Goal: Information Seeking & Learning: Learn about a topic

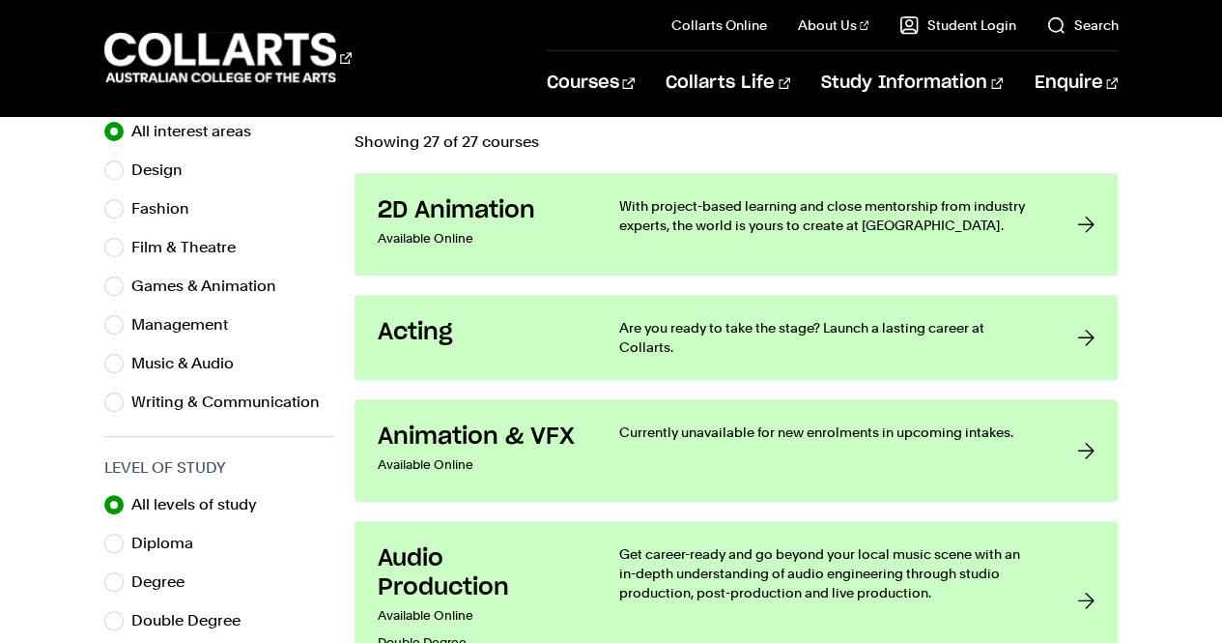
scroll to position [670, 0]
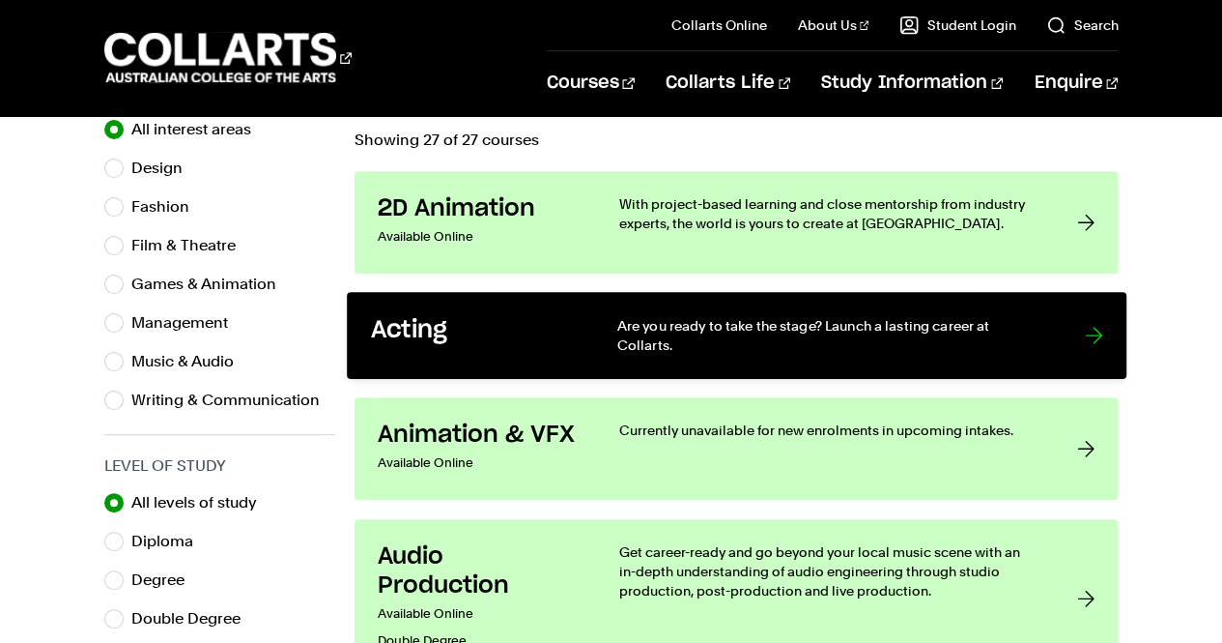
click at [437, 328] on h3 "Acting" at bounding box center [473, 331] width 207 height 30
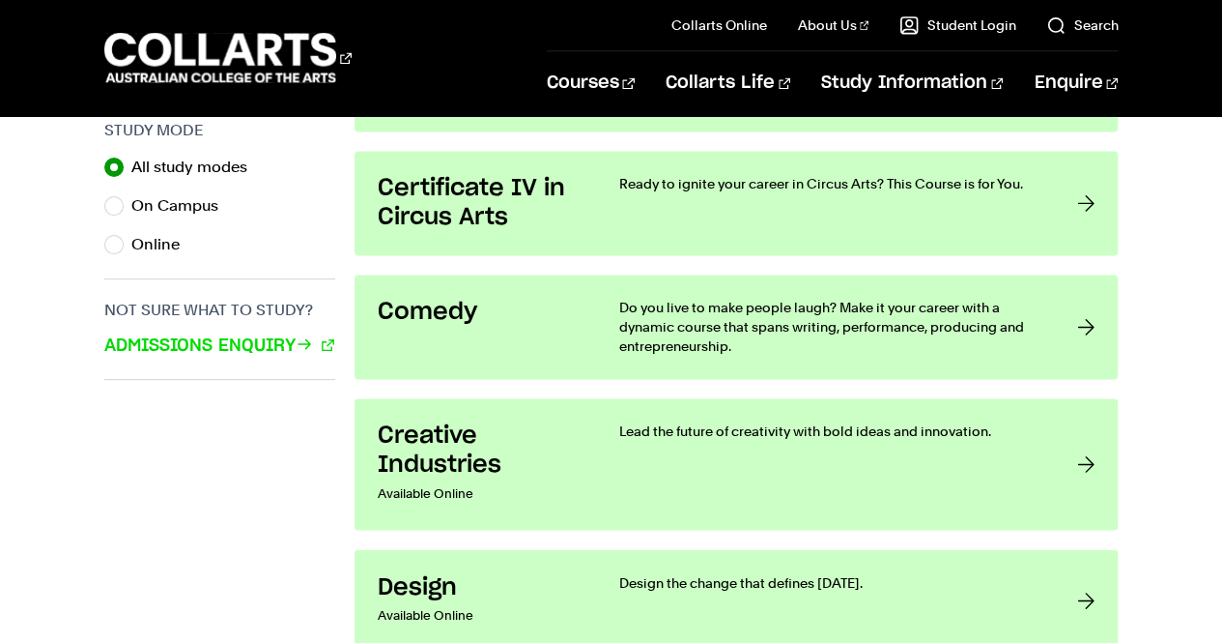
scroll to position [1341, 0]
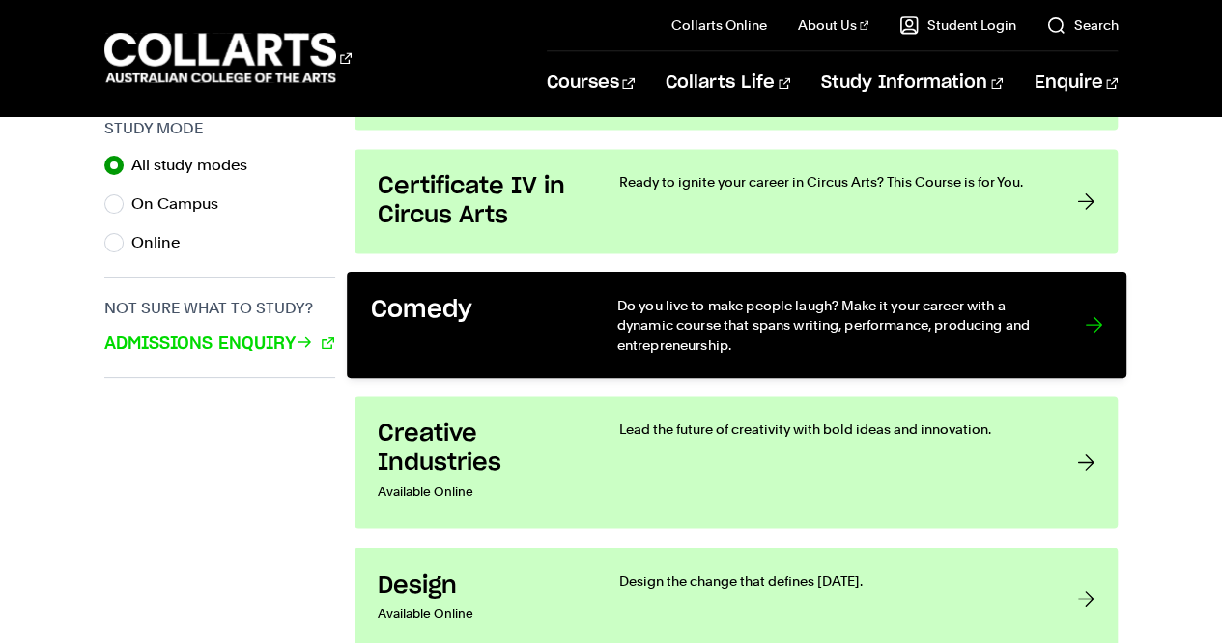
click at [506, 318] on div "Comedy" at bounding box center [473, 325] width 207 height 59
click at [620, 300] on p "Do you live to make people laugh? Make it your career with a dynamic course tha…" at bounding box center [830, 325] width 429 height 59
click at [585, 303] on link "Comedy Do you live to make people laugh? Make it your career with a dynamic cou…" at bounding box center [737, 324] width 780 height 106
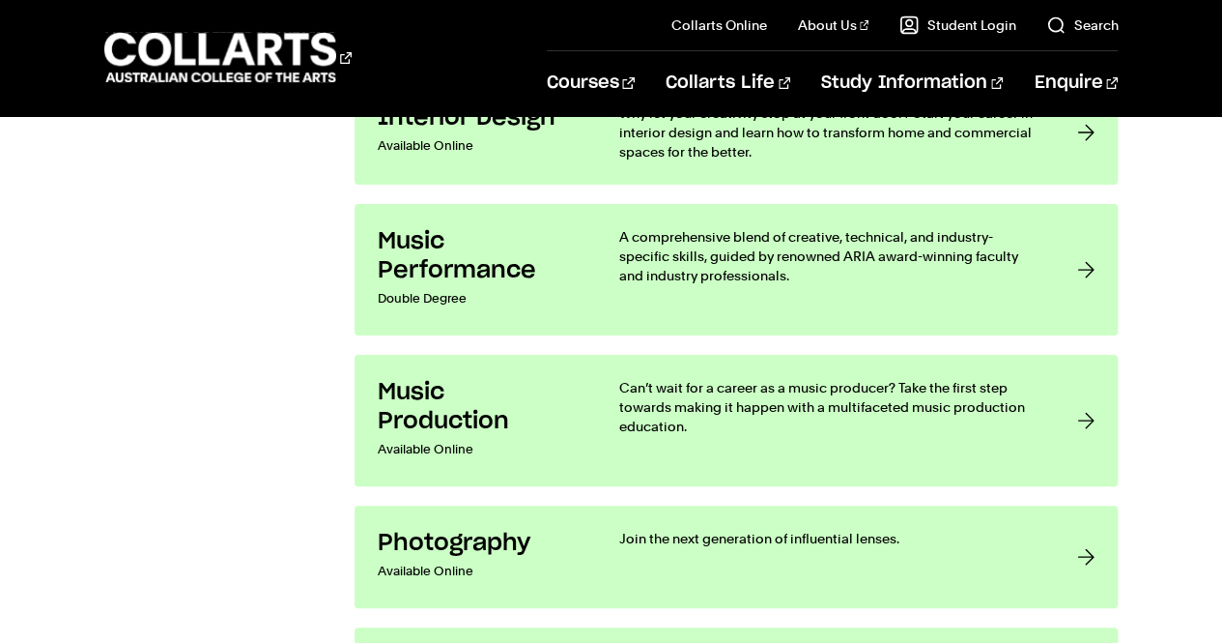
scroll to position [3699, 0]
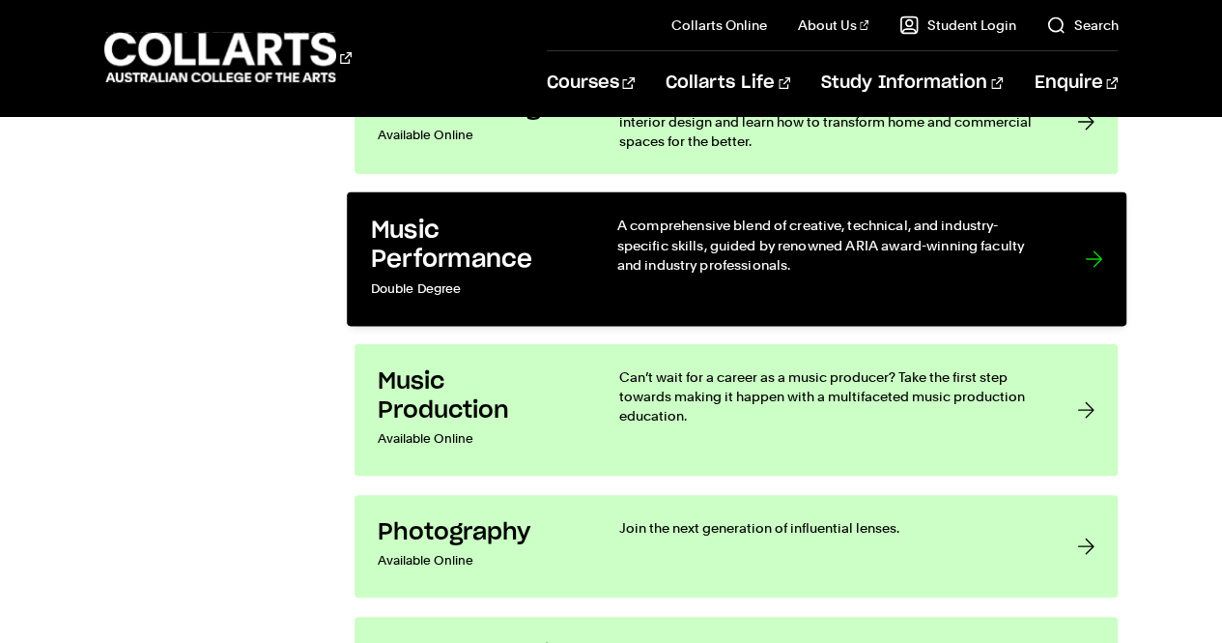
click at [470, 237] on h3 "Music Performance" at bounding box center [473, 244] width 207 height 59
click at [441, 249] on h3 "Music Performance" at bounding box center [473, 244] width 207 height 59
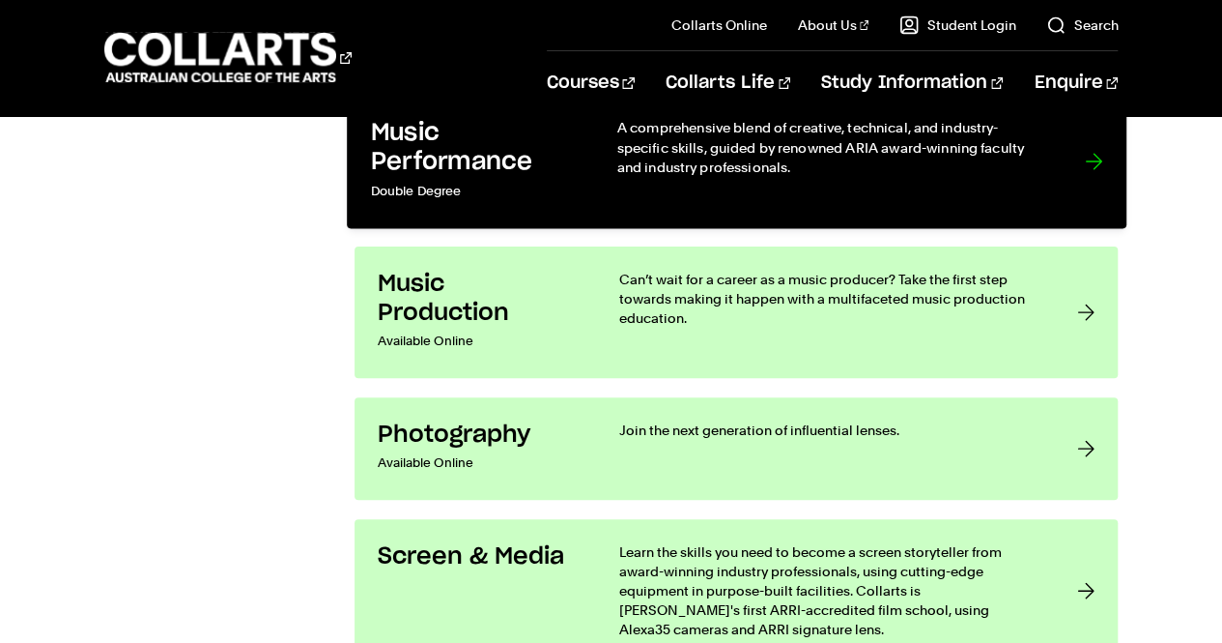
scroll to position [3798, 0]
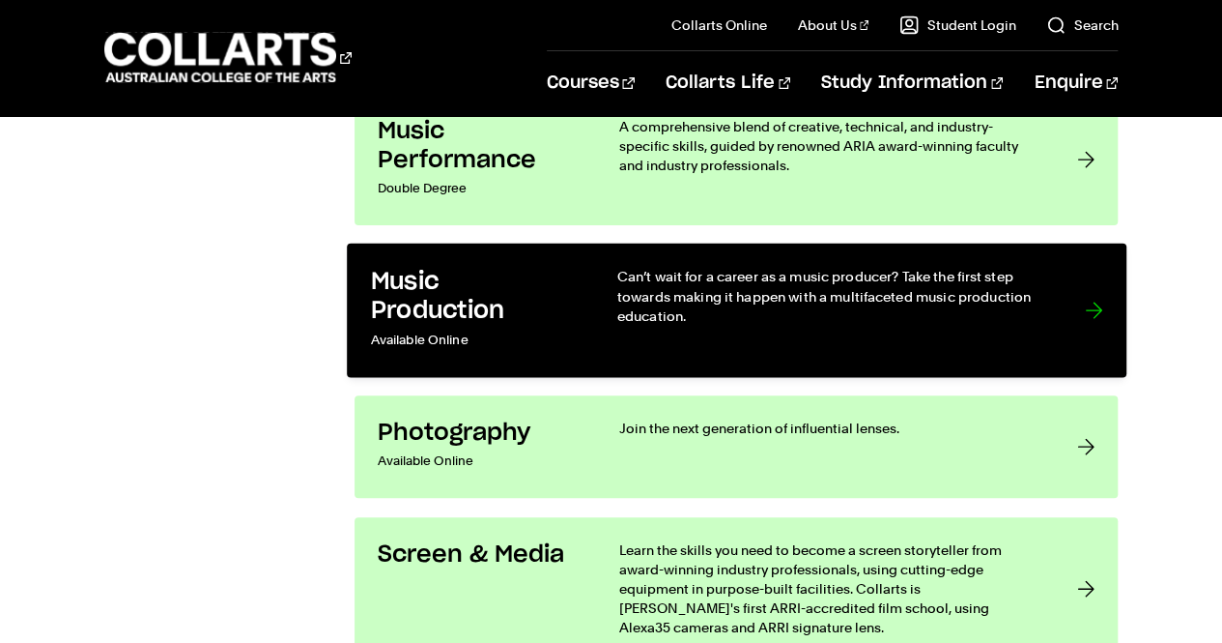
click at [411, 307] on h3 "Music Production" at bounding box center [473, 296] width 207 height 59
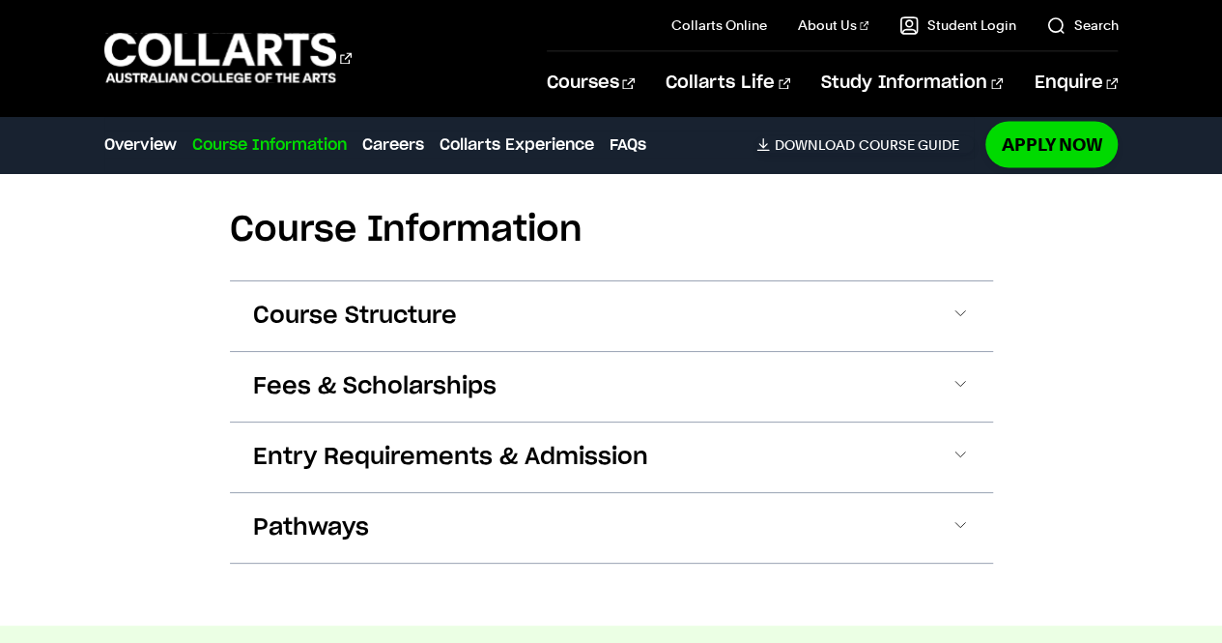
scroll to position [1735, 0]
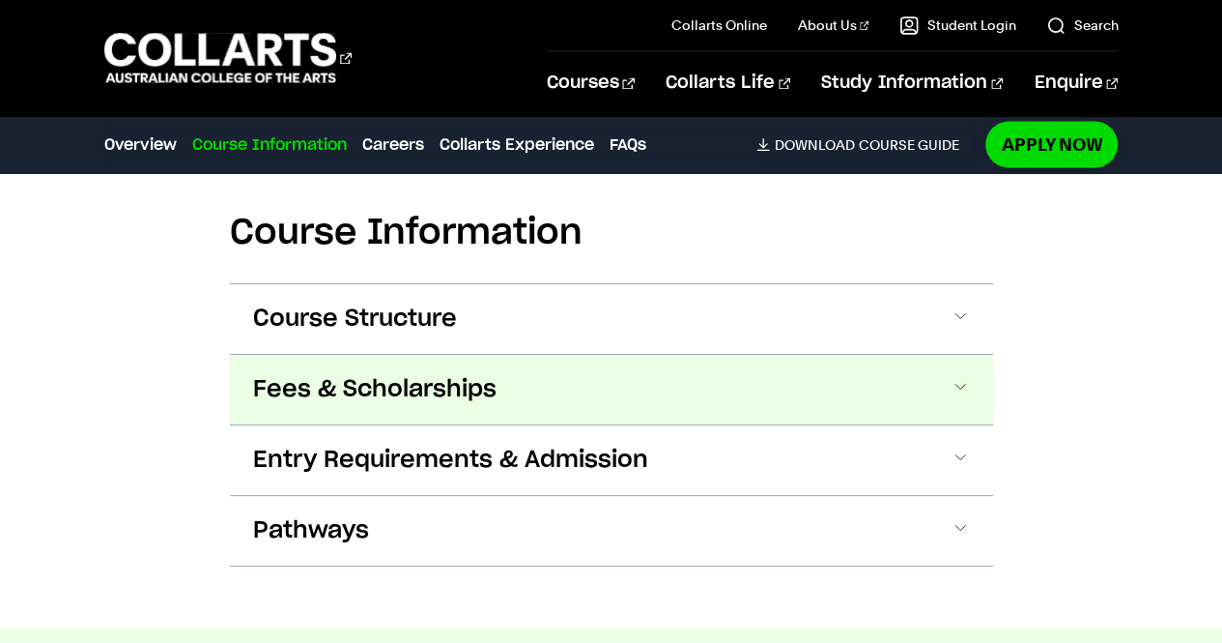
click at [951, 405] on button "Fees & Scholarships" at bounding box center [611, 390] width 763 height 70
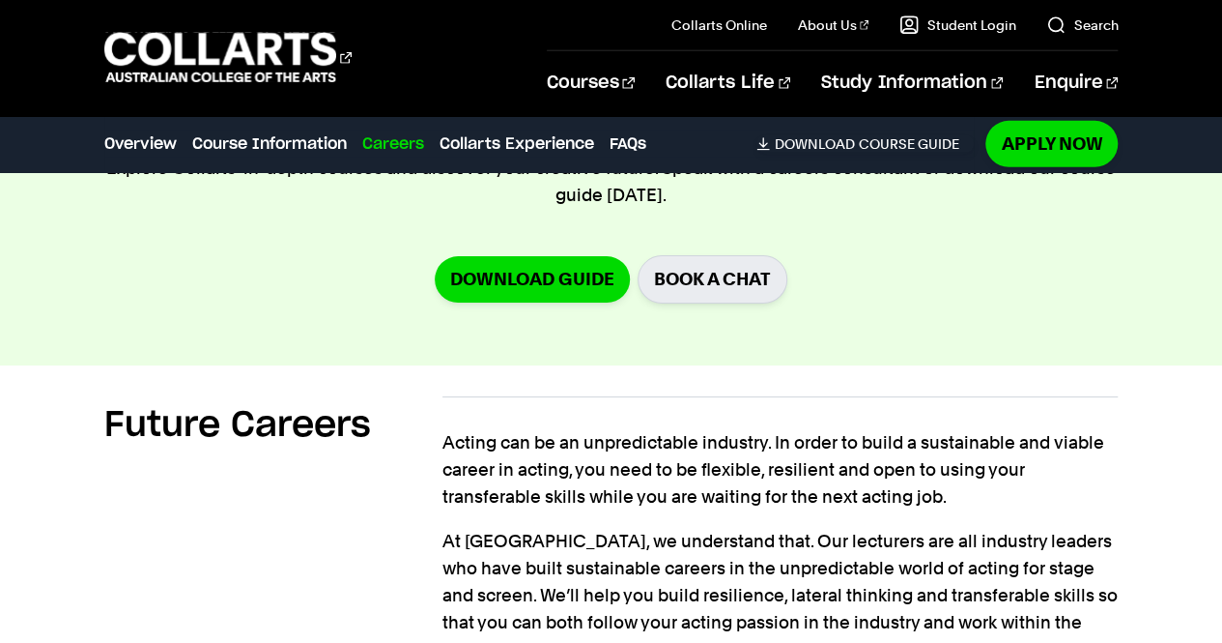
scroll to position [2842, 0]
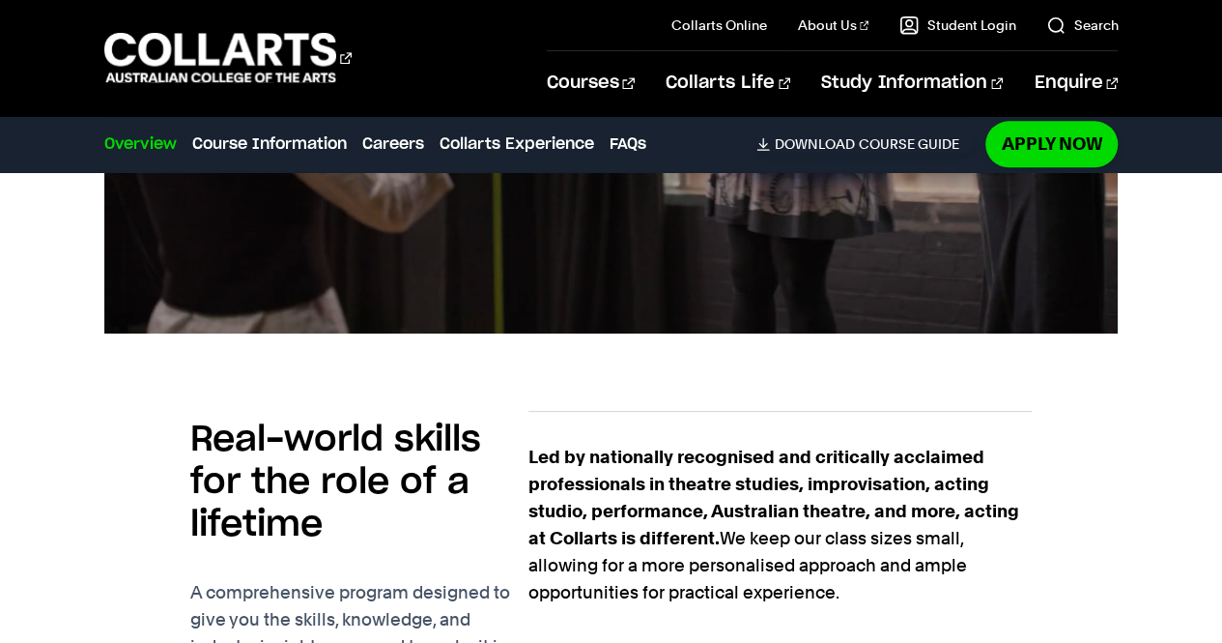
scroll to position [1038, 0]
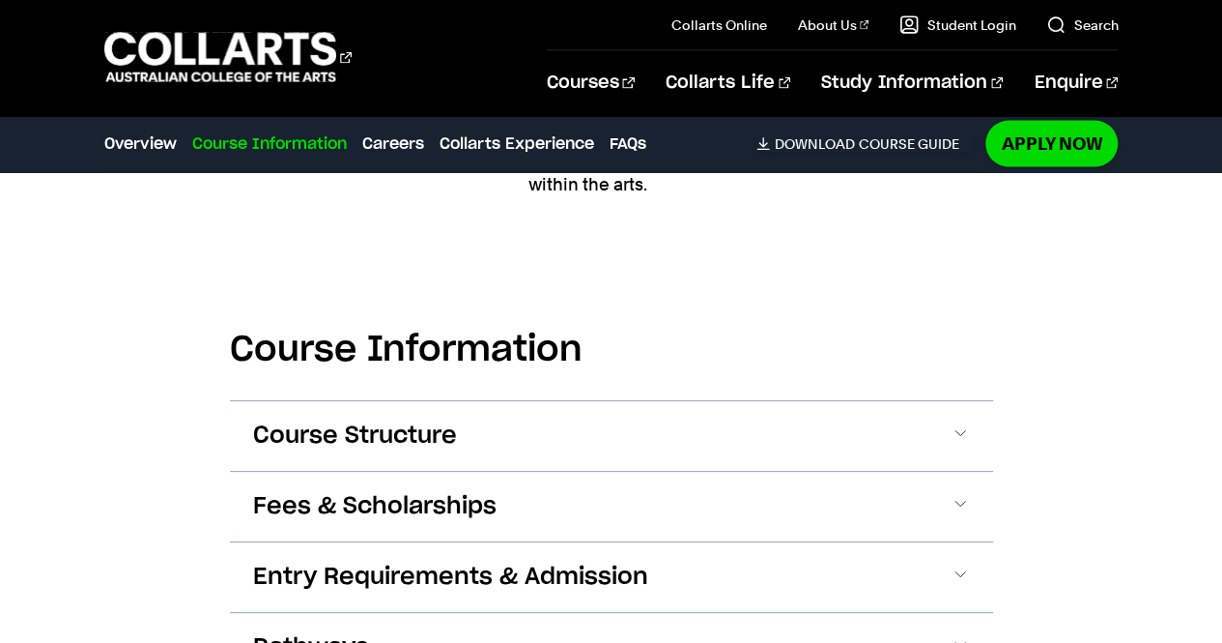
scroll to position [2004, 0]
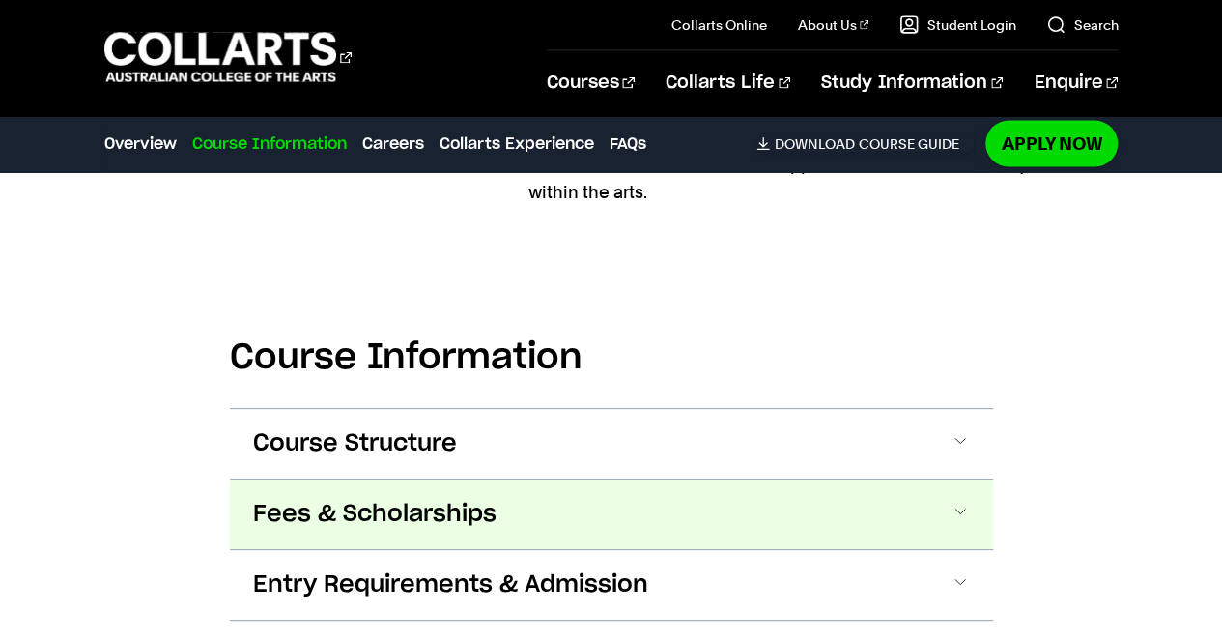
click at [278, 502] on span "Fees & Scholarships" at bounding box center [374, 514] width 243 height 31
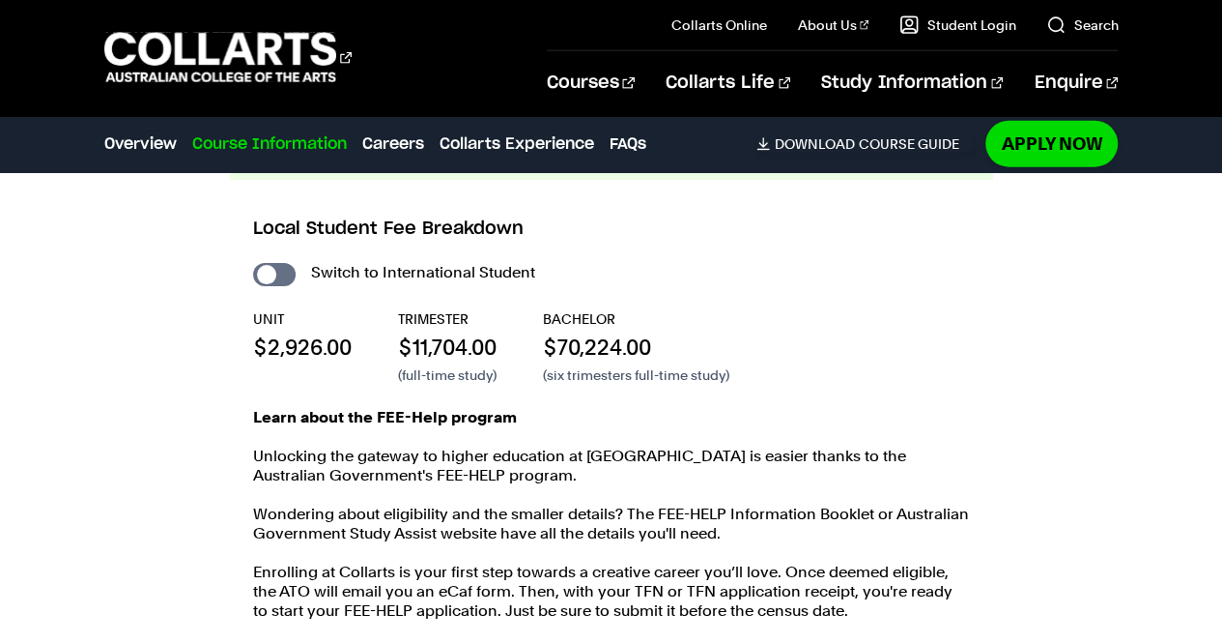
scroll to position [2371, 0]
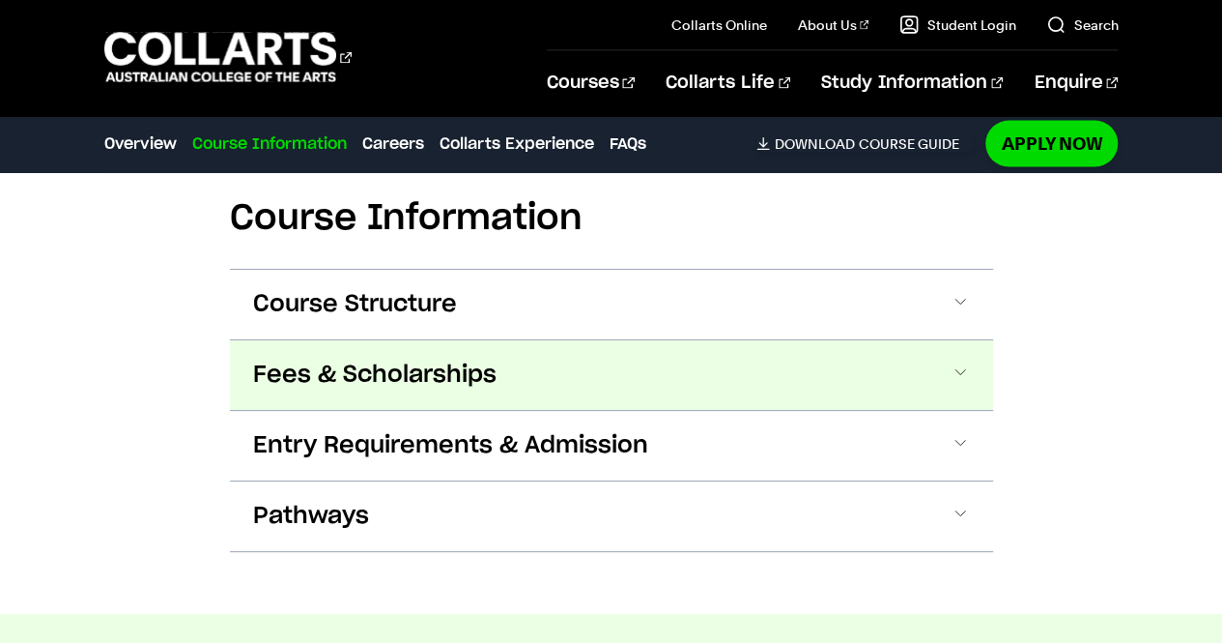
click at [280, 364] on span "Fees & Scholarships" at bounding box center [374, 374] width 243 height 31
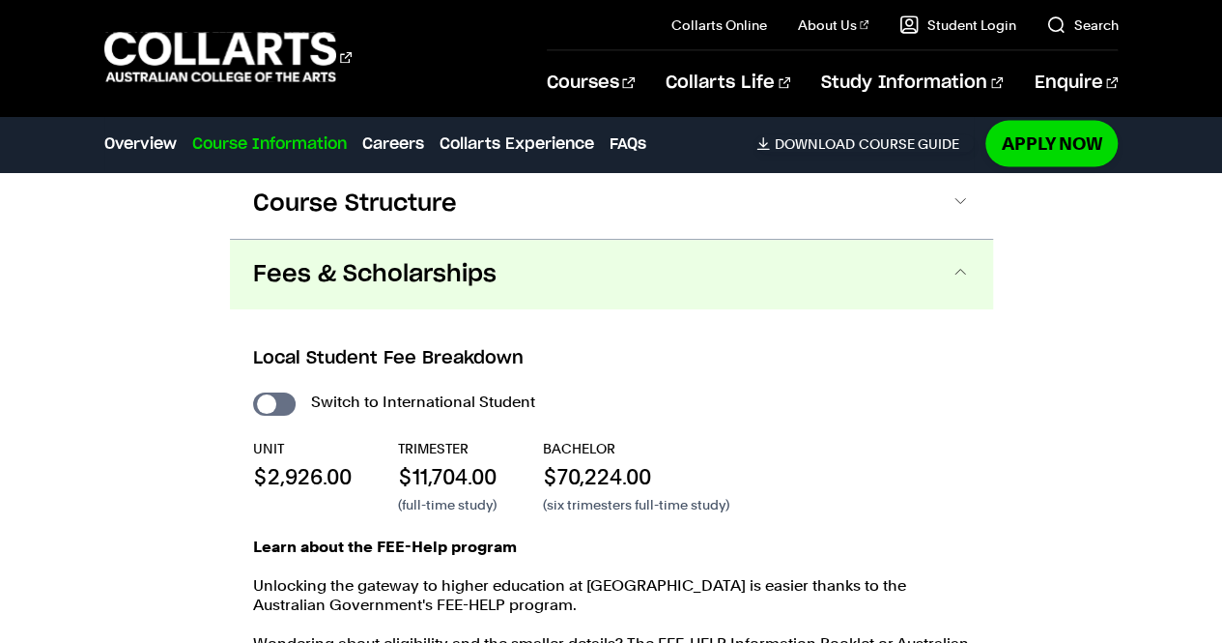
scroll to position [2054, 0]
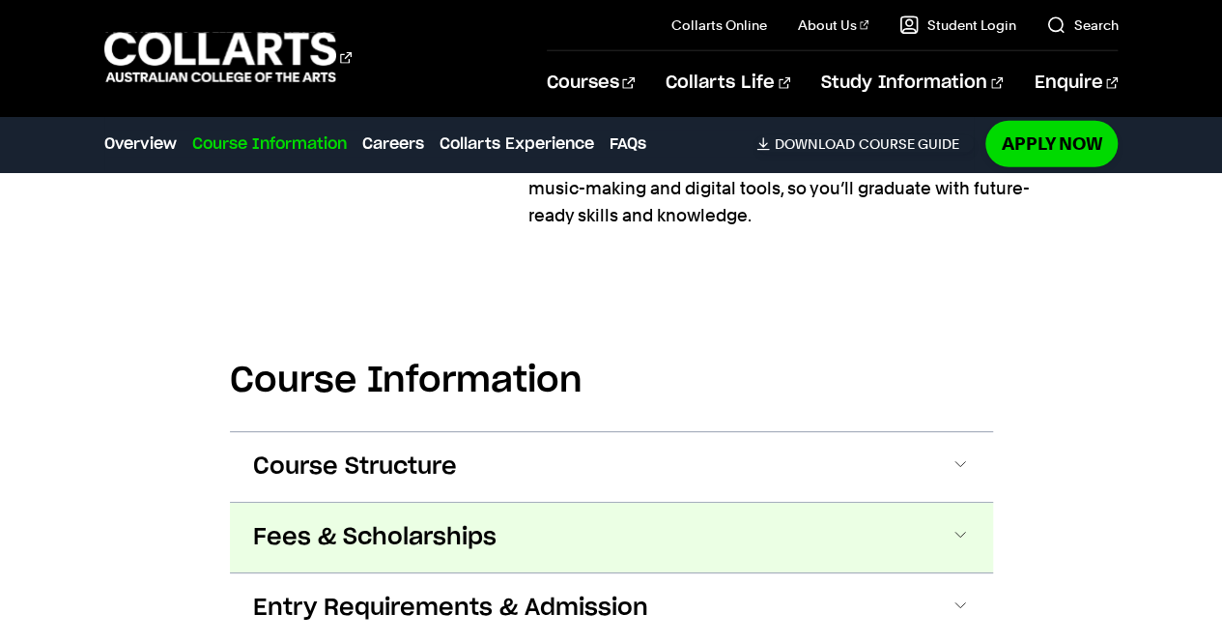
click at [278, 539] on span "Fees & Scholarships" at bounding box center [374, 537] width 243 height 31
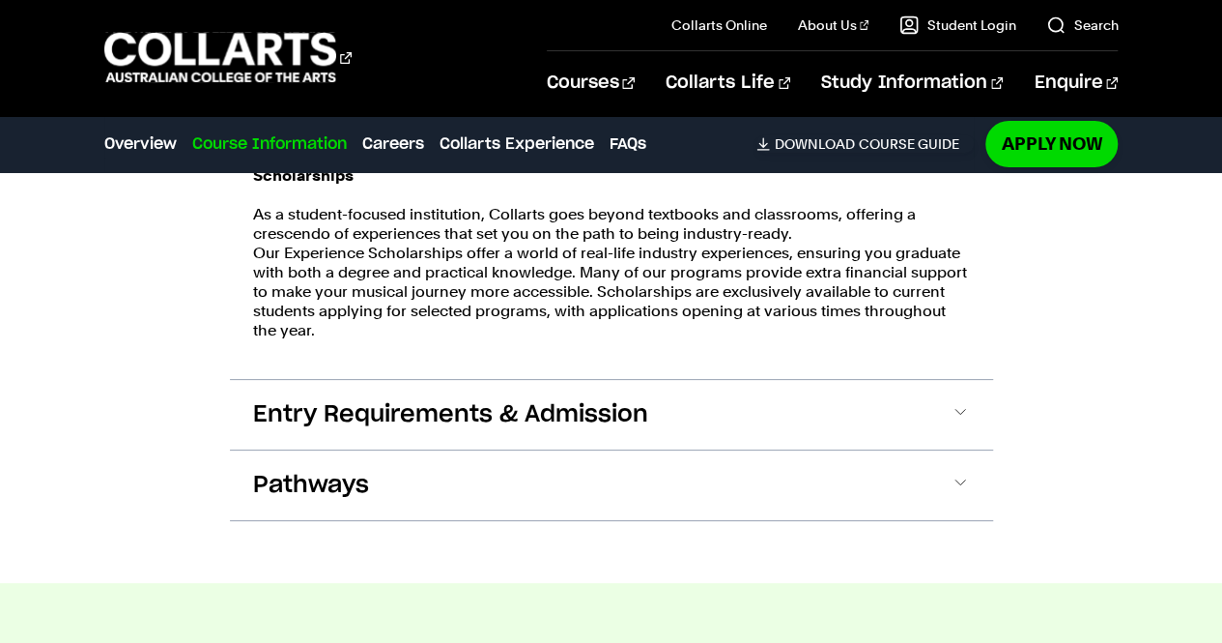
scroll to position [3538, 0]
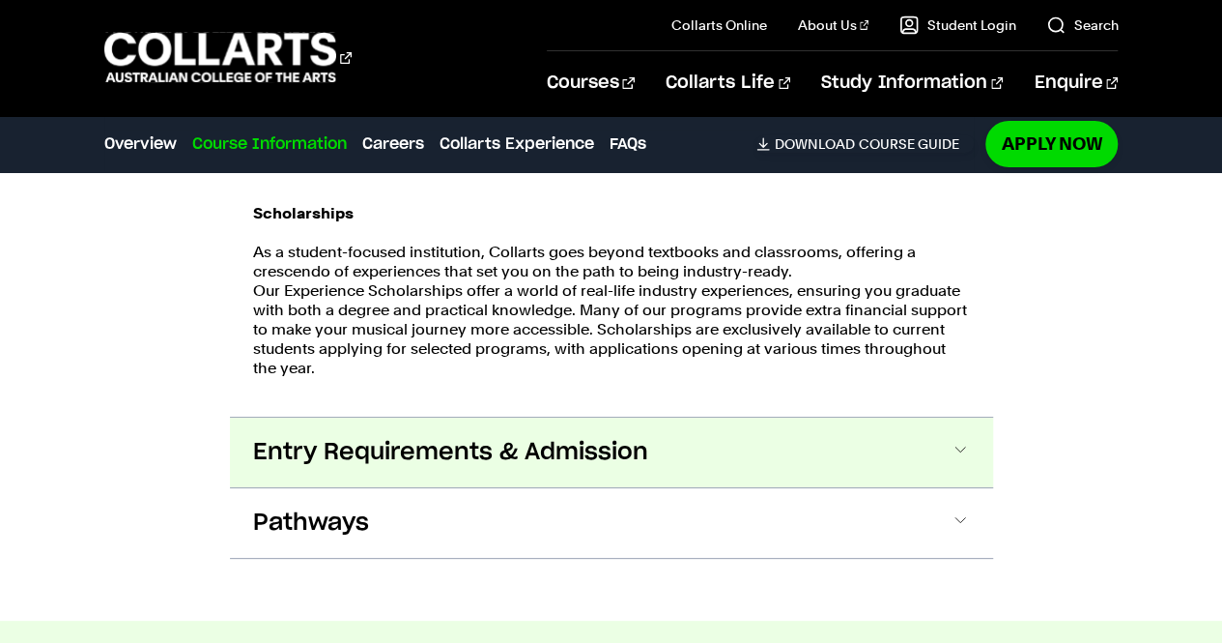
click at [259, 446] on span "Entry Requirements & Admission" at bounding box center [450, 452] width 395 height 31
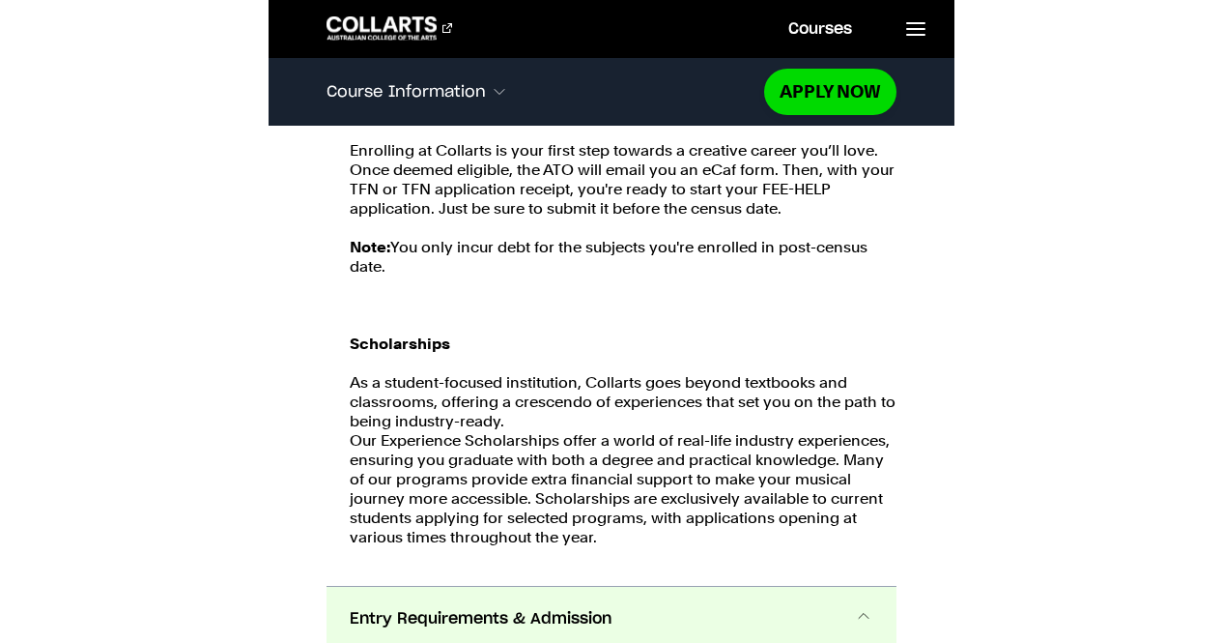
scroll to position [3432, 0]
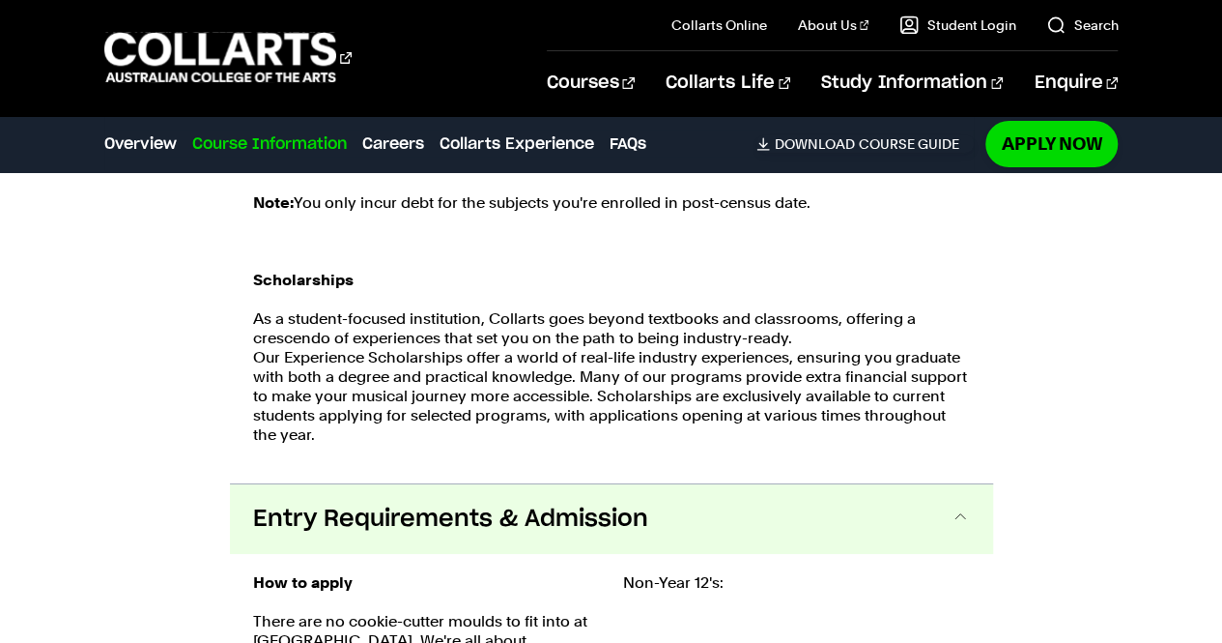
click at [5, 426] on div "Course Information Course Structure Bachelor of Music Production The Bachelor d…" at bounding box center [611, 328] width 1222 height 1795
